Goal: Navigation & Orientation: Find specific page/section

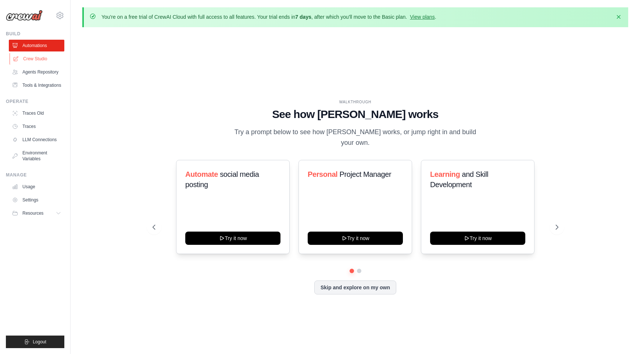
click at [22, 62] on link "Crew Studio" at bounding box center [37, 59] width 55 height 12
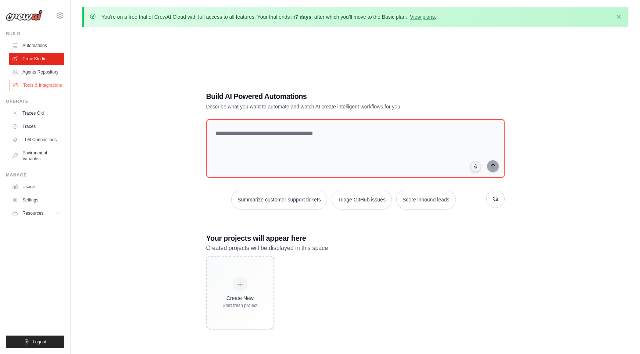
click at [30, 86] on link "Tools & Integrations" at bounding box center [37, 85] width 55 height 12
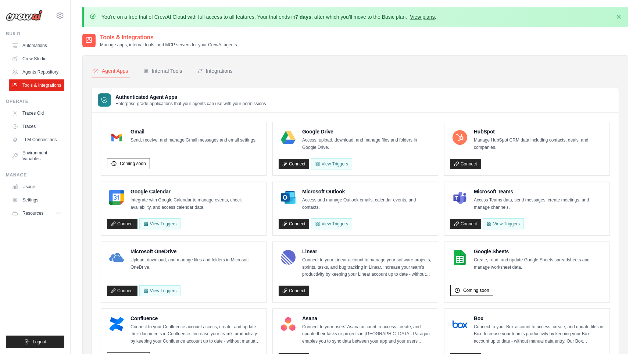
click at [427, 19] on link "View plans" at bounding box center [422, 17] width 25 height 6
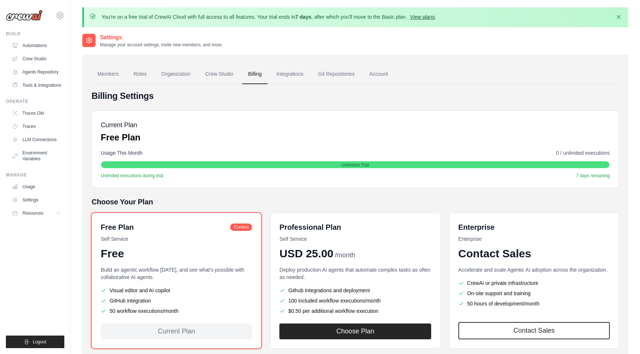
click at [421, 19] on link "View plans" at bounding box center [422, 17] width 25 height 6
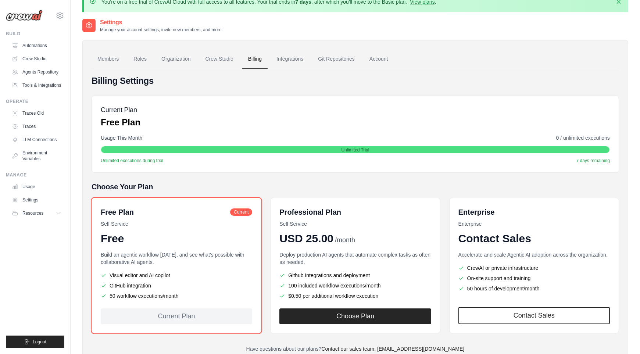
scroll to position [8, 0]
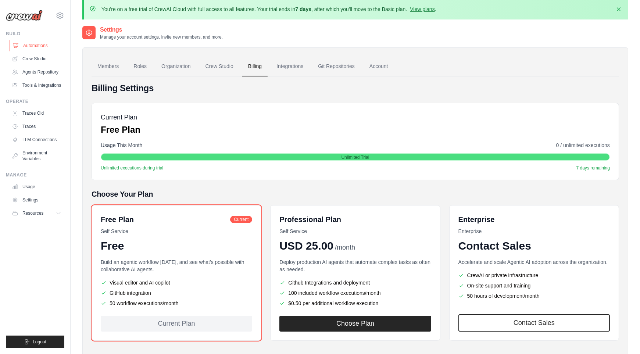
click at [25, 49] on link "Automations" at bounding box center [37, 46] width 55 height 12
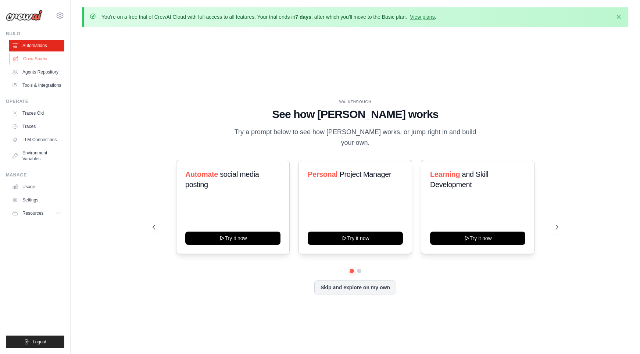
click at [33, 62] on link "Crew Studio" at bounding box center [37, 59] width 55 height 12
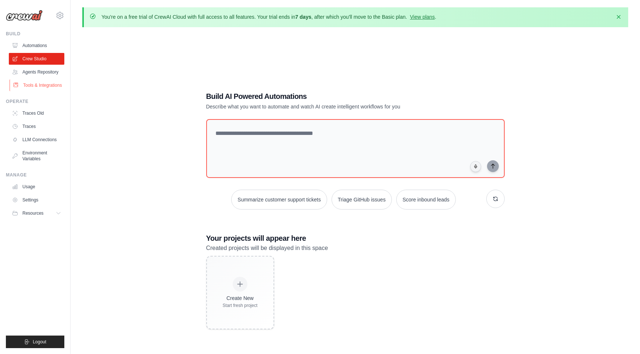
click at [32, 81] on link "Tools & Integrations" at bounding box center [37, 85] width 55 height 12
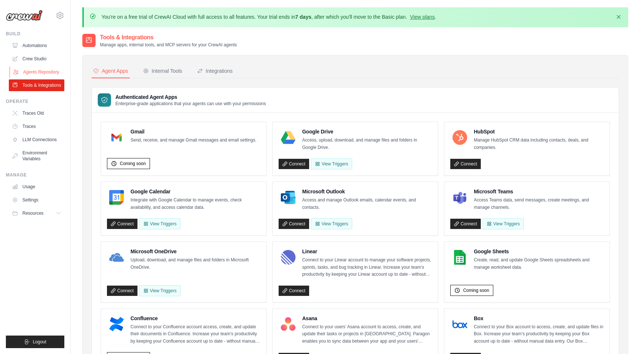
click at [25, 72] on link "Agents Repository" at bounding box center [37, 72] width 55 height 12
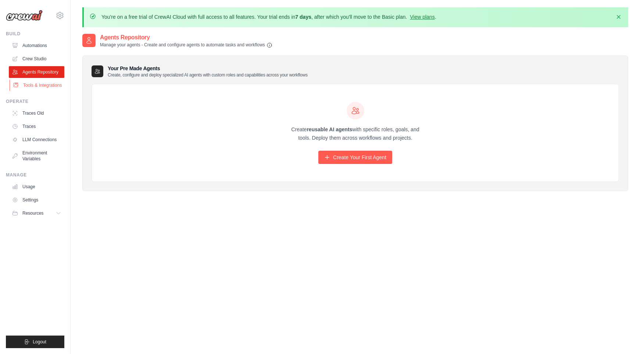
click at [32, 86] on link "Tools & Integrations" at bounding box center [37, 85] width 55 height 12
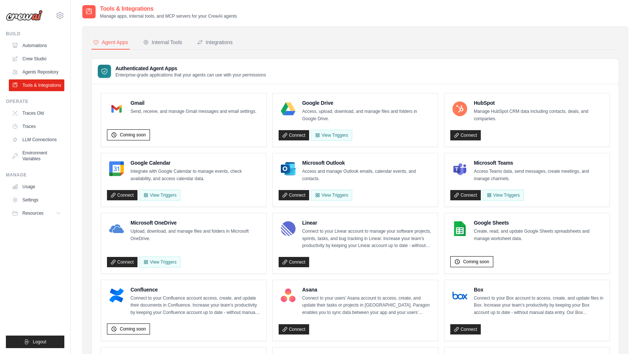
scroll to position [28, 0]
click at [209, 47] on button "Integrations" at bounding box center [214, 43] width 39 height 14
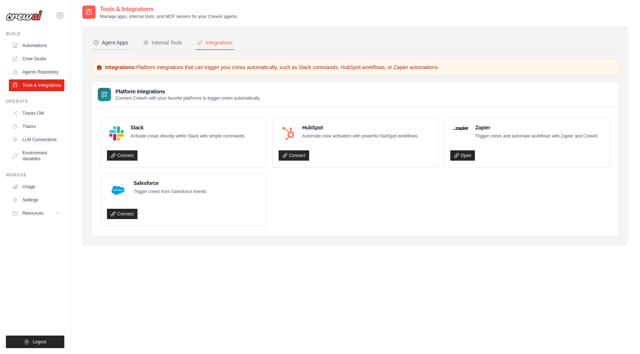
click at [105, 36] on button "Agent Apps" at bounding box center [110, 43] width 38 height 14
